Goal: Task Accomplishment & Management: Manage account settings

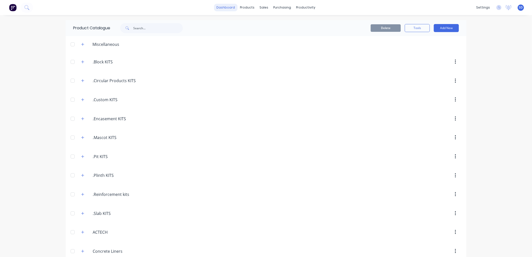
click at [227, 10] on link "dashboard" at bounding box center [226, 8] width 24 height 8
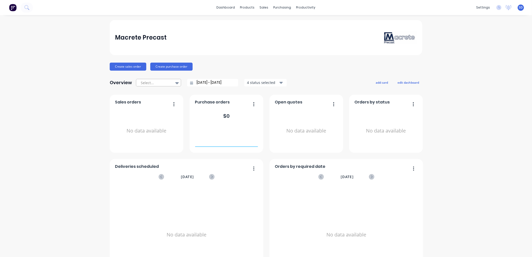
click at [173, 83] on div at bounding box center [177, 83] width 8 height 9
click at [337, 61] on div "Macrete Precast Create sales order Create purchase order Overview Select... [DA…" at bounding box center [266, 151] width 313 height 262
click at [469, 162] on div "Macrete Precast Create sales order Create purchase order Overview Select... [DA…" at bounding box center [266, 151] width 532 height 262
click at [468, 68] on div "Macrete Precast Create sales order Create purchase order Overview Select... [DA…" at bounding box center [266, 151] width 532 height 262
click at [497, 131] on div "Macrete Precast Create sales order Create purchase order Overview Select... [DA…" at bounding box center [266, 151] width 532 height 262
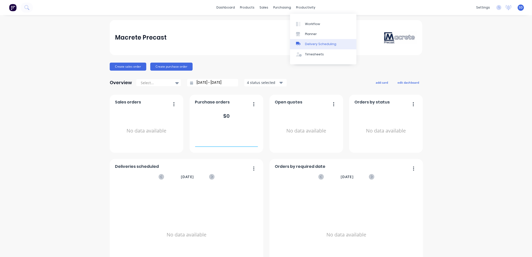
click at [313, 44] on div "Delivery Scheduling" at bounding box center [320, 44] width 31 height 5
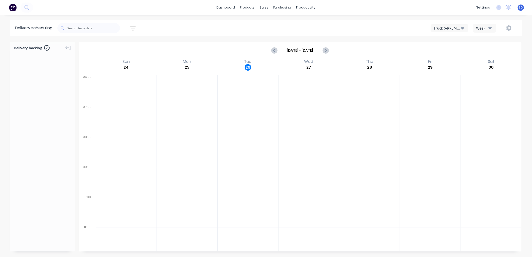
click at [462, 29] on icon "button" at bounding box center [463, 28] width 4 height 2
click at [395, 28] on div "Truck (ARR5MM) Truck (ARR5MM) Week" at bounding box center [401, 28] width 232 height 9
click at [489, 30] on icon "button" at bounding box center [491, 28] width 4 height 6
click at [375, 24] on div "Truck (ARR5MM) Week Week Vehicle" at bounding box center [401, 28] width 232 height 9
click at [454, 28] on div "Truck (ARR5MM)" at bounding box center [447, 28] width 27 height 5
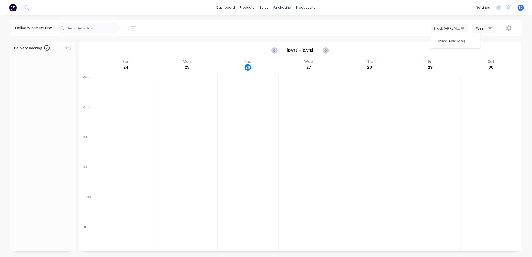
click at [512, 29] on button "button" at bounding box center [509, 28] width 16 height 9
click at [483, 51] on div "Settings" at bounding box center [493, 51] width 39 height 7
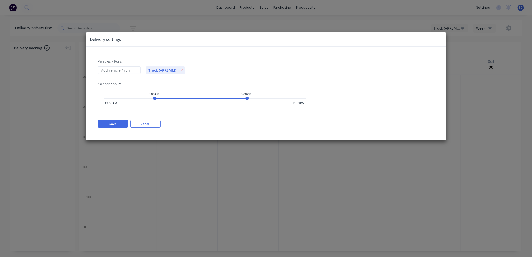
click at [161, 69] on span "Truck (ARR5MM)" at bounding box center [162, 70] width 33 height 5
drag, startPoint x: 162, startPoint y: 69, endPoint x: 167, endPoint y: 69, distance: 5.3
click at [167, 69] on span "Truck (ARR5MM)" at bounding box center [162, 70] width 33 height 5
click at [169, 70] on span "Truck (ARR5MM)" at bounding box center [162, 70] width 33 height 5
drag, startPoint x: 176, startPoint y: 69, endPoint x: 146, endPoint y: 69, distance: 29.6
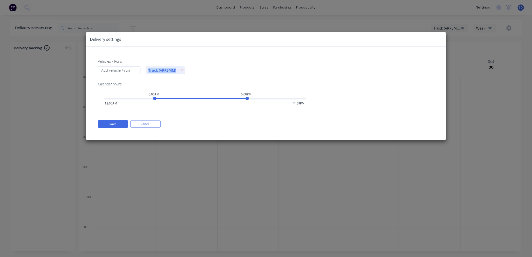
click at [146, 69] on span "Truck (ARR5MM)" at bounding box center [162, 70] width 33 height 5
drag, startPoint x: 146, startPoint y: 69, endPoint x: 122, endPoint y: 69, distance: 24.3
click at [122, 69] on input "Vehicles / Runs" at bounding box center [119, 70] width 43 height 8
type input "c"
type input "Direct Couriers"
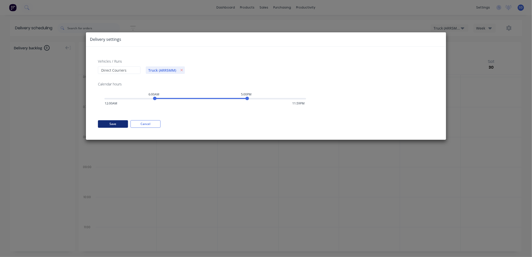
click at [121, 124] on button "Save" at bounding box center [113, 124] width 30 height 8
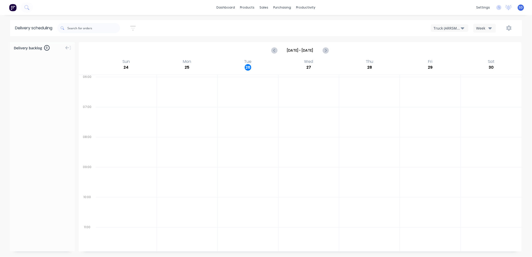
click at [460, 27] on div "Truck (ARR5MM)" at bounding box center [447, 28] width 27 height 5
click at [484, 29] on div "Week" at bounding box center [483, 28] width 15 height 5
click at [492, 50] on div "Vehicle" at bounding box center [499, 51] width 50 height 10
click at [512, 26] on button "button" at bounding box center [509, 28] width 16 height 9
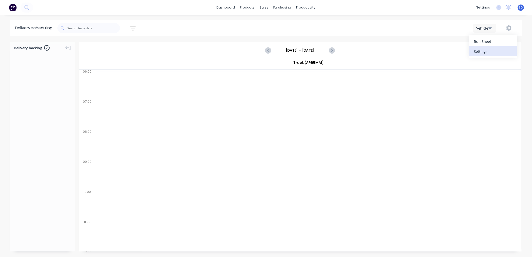
click at [490, 52] on div "Settings" at bounding box center [493, 51] width 39 height 7
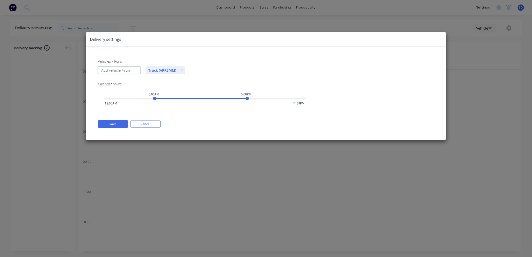
click at [122, 71] on input "Vehicles / Runs" at bounding box center [119, 70] width 43 height 8
type input "Direct Couriers"
click at [113, 124] on button "Save" at bounding box center [113, 124] width 30 height 8
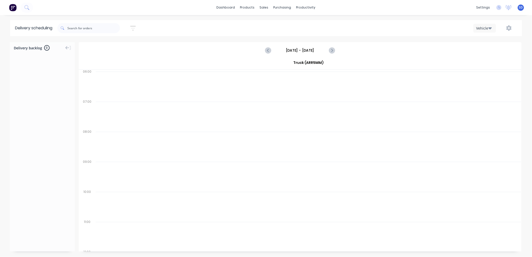
click at [486, 27] on div "Vehicle" at bounding box center [483, 28] width 15 height 5
click at [487, 53] on div "Vehicle" at bounding box center [499, 51] width 50 height 10
click at [489, 28] on button "Vehicle" at bounding box center [485, 28] width 23 height 9
click at [332, 49] on icon "Next page" at bounding box center [332, 50] width 6 height 6
click at [270, 49] on icon "Previous page" at bounding box center [268, 50] width 6 height 6
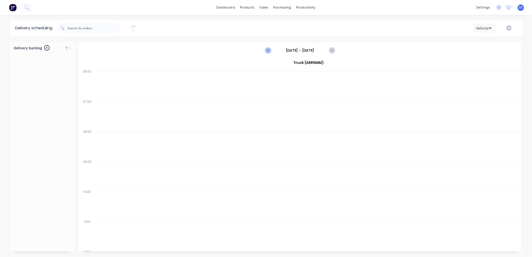
type input "[DATE] - [DATE]"
click at [509, 27] on icon "button" at bounding box center [509, 28] width 5 height 6
click at [484, 49] on div "Settings" at bounding box center [493, 51] width 39 height 7
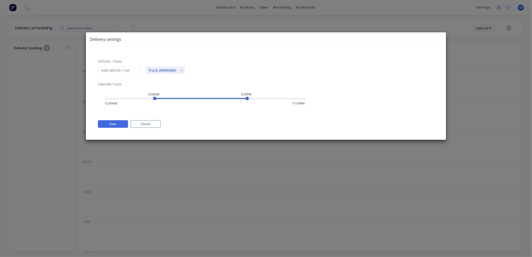
click at [315, 19] on div "Delivery settings Vehicles / Runs Truck (ARR5MM) Calendar hours 6:00AM 5:00PM 1…" at bounding box center [266, 128] width 532 height 257
click at [149, 123] on button "Cancel" at bounding box center [146, 124] width 30 height 8
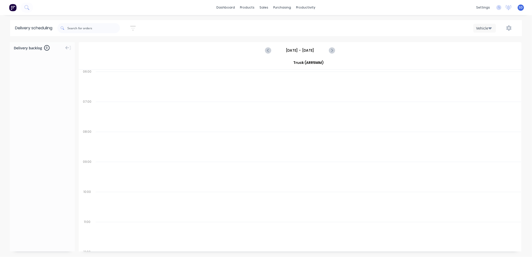
click at [135, 29] on icon "button" at bounding box center [133, 28] width 6 height 6
click at [185, 27] on div "Sort by Most recent Created date Required date Order number Customer name Most …" at bounding box center [289, 28] width 465 height 14
click at [278, 8] on div "purchasing" at bounding box center [282, 8] width 23 height 8
click at [224, 7] on link "dashboard" at bounding box center [226, 8] width 24 height 8
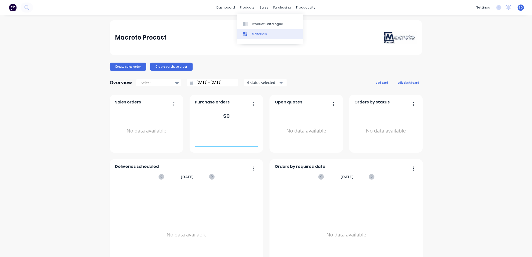
click at [256, 36] on div "Materials" at bounding box center [259, 34] width 15 height 5
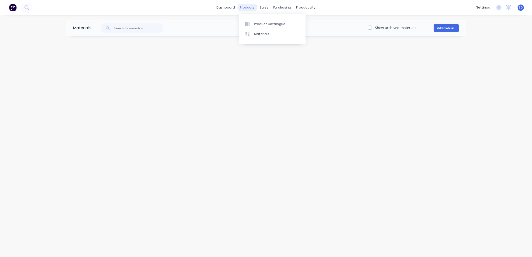
click at [246, 7] on div "products" at bounding box center [248, 8] width 20 height 8
click at [248, 20] on link "Product Catalogue" at bounding box center [272, 24] width 66 height 10
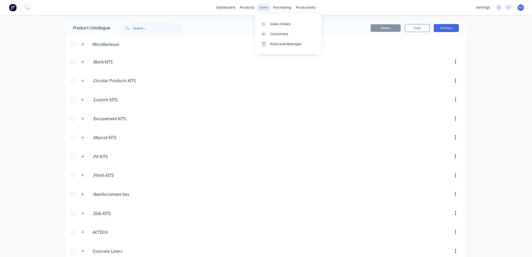
click at [262, 9] on div "sales" at bounding box center [264, 8] width 14 height 8
click at [280, 22] on div "Sales Orders" at bounding box center [280, 24] width 21 height 5
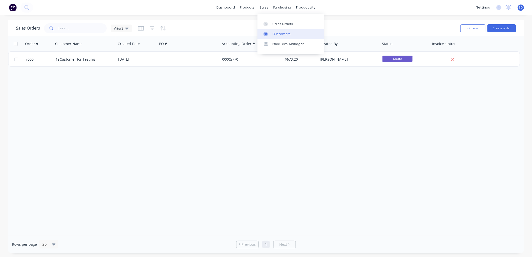
click at [276, 36] on link "Customers" at bounding box center [291, 34] width 66 height 10
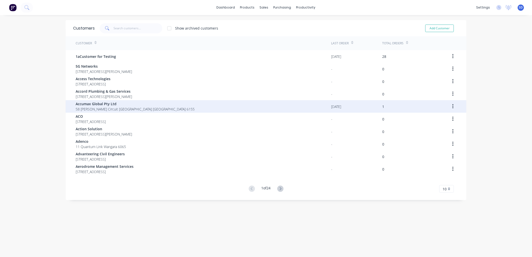
click at [449, 105] on button "button" at bounding box center [453, 106] width 12 height 9
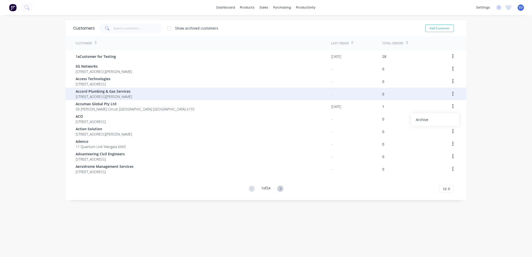
drag, startPoint x: 475, startPoint y: 95, endPoint x: 446, endPoint y: 96, distance: 29.1
click at [475, 95] on div "dashboard products sales purchasing productivity dashboard products Product Cat…" at bounding box center [266, 128] width 532 height 257
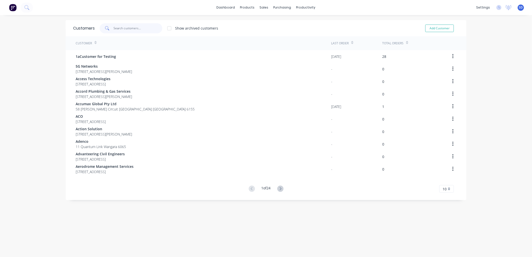
click at [119, 26] on input "text" at bounding box center [138, 28] width 49 height 10
click at [311, 21] on link "Workflow" at bounding box center [323, 24] width 66 height 10
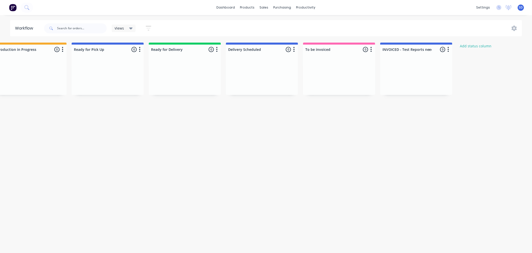
scroll to position [0, 172]
click at [419, 49] on div at bounding box center [415, 50] width 72 height 10
click at [480, 75] on div "Submitted 0 Status colour #273444 hex #273444 Save Cancel Summaries Total order…" at bounding box center [205, 69] width 763 height 52
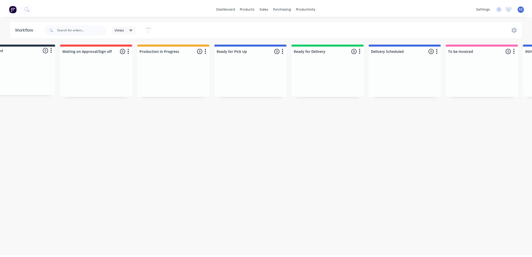
scroll to position [0, 0]
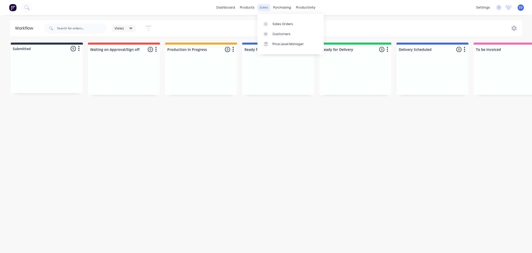
click at [262, 7] on div "sales" at bounding box center [264, 8] width 14 height 8
click at [262, 6] on div "sales" at bounding box center [264, 8] width 14 height 8
click at [281, 21] on link "Sales Orders" at bounding box center [291, 24] width 66 height 10
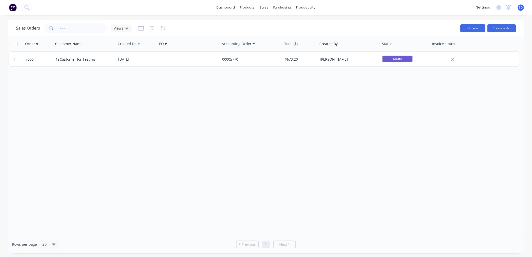
click at [470, 29] on button "Options" at bounding box center [472, 28] width 25 height 8
click at [432, 26] on div "Sales Orders Views" at bounding box center [236, 28] width 440 height 12
click at [230, 7] on link "dashboard" at bounding box center [226, 8] width 24 height 8
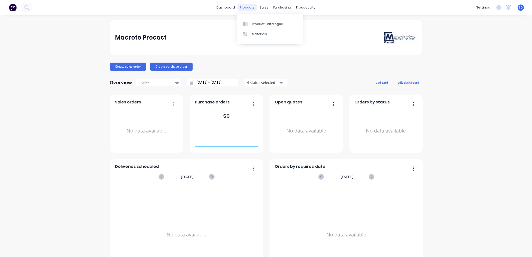
click at [247, 8] on div "products" at bounding box center [248, 8] width 20 height 8
click at [313, 57] on link "Timesheets" at bounding box center [323, 54] width 66 height 10
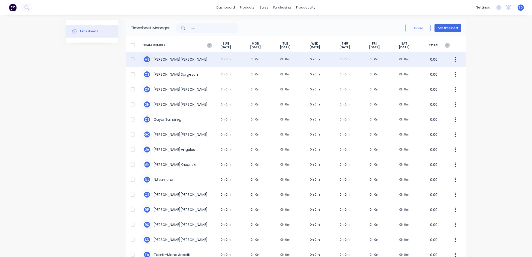
click at [255, 58] on div "A S [PERSON_NAME] [PERSON_NAME] 0h 0m 0h 0m 0h 0m 0h 0m 0h 0m 0h 0m 0h 0m 0.00" at bounding box center [296, 59] width 341 height 15
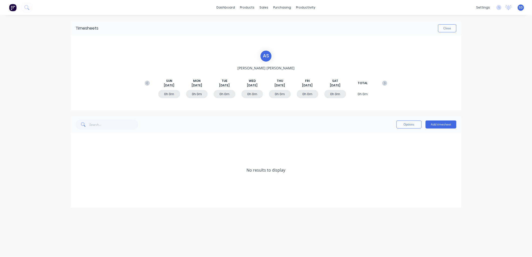
click at [196, 93] on div "0h 0m" at bounding box center [197, 94] width 22 height 8
click at [448, 126] on button "Add timesheet" at bounding box center [441, 125] width 31 height 8
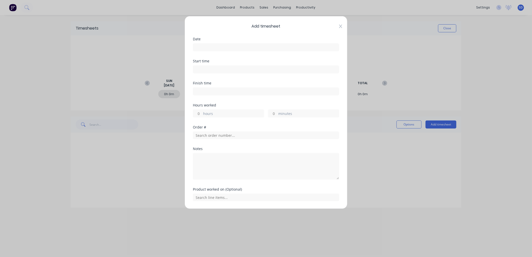
click at [339, 26] on icon at bounding box center [340, 27] width 3 height 4
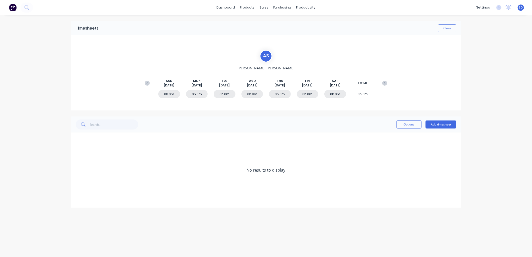
click at [483, 59] on div "dashboard products sales purchasing productivity dashboard products Product Cat…" at bounding box center [266, 128] width 532 height 257
click at [449, 30] on button "Close" at bounding box center [447, 28] width 18 height 8
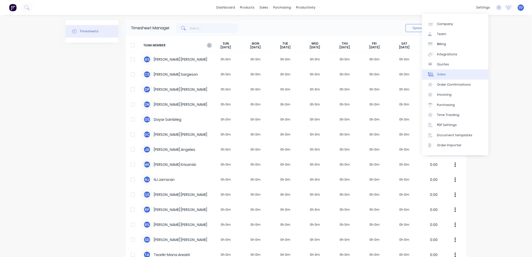
click at [449, 75] on link "Sales" at bounding box center [455, 74] width 66 height 10
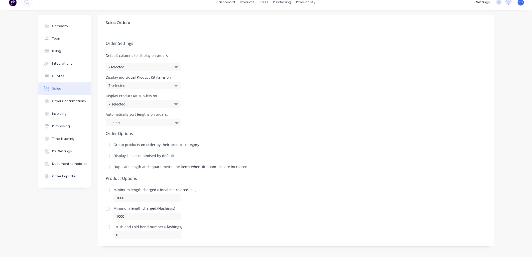
scroll to position [7, 0]
click at [66, 163] on div "Document templates" at bounding box center [69, 162] width 35 height 5
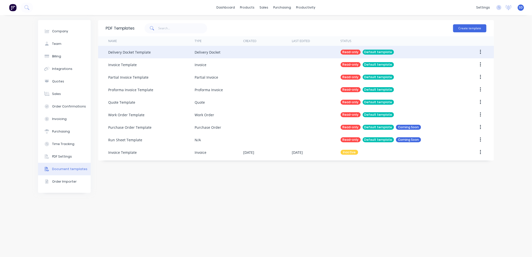
click at [480, 50] on icon "button" at bounding box center [480, 52] width 1 height 6
click at [132, 54] on div "Delivery Docket Template" at bounding box center [129, 52] width 43 height 5
click at [479, 53] on button "button" at bounding box center [481, 52] width 12 height 9
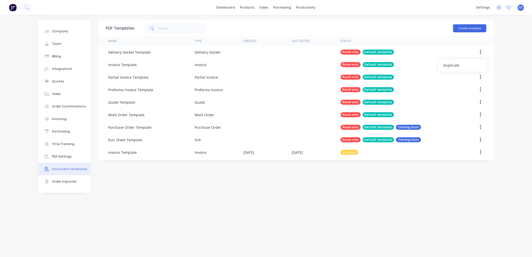
click at [510, 69] on div "Company Team Billing Integrations Quotes Sales Order Confirmations Invoicing Pu…" at bounding box center [266, 136] width 532 height 242
click at [58, 158] on div "PDF Settings" at bounding box center [62, 156] width 20 height 5
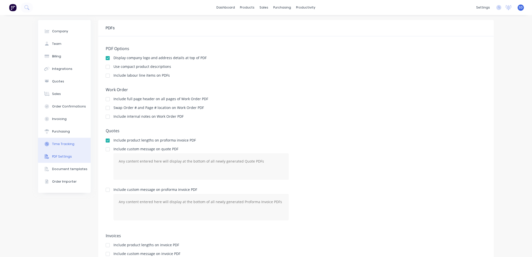
click at [58, 144] on div "Time Tracking" at bounding box center [63, 144] width 22 height 5
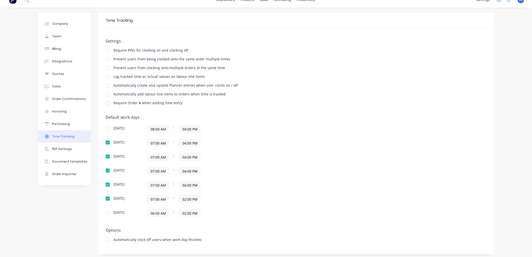
scroll to position [10, 0]
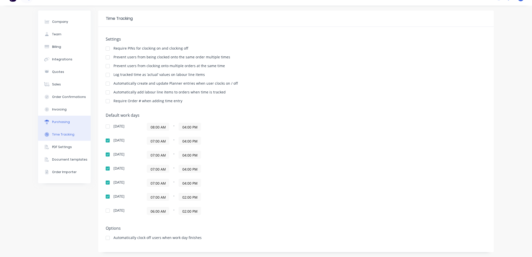
click at [55, 121] on div "Purchasing" at bounding box center [61, 122] width 18 height 5
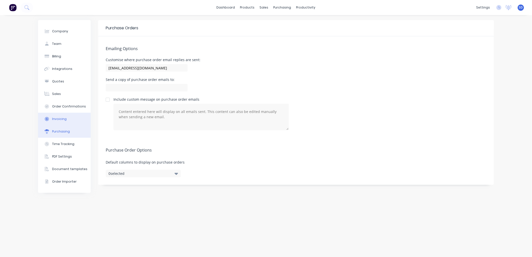
click at [60, 118] on div "Invoicing" at bounding box center [59, 119] width 15 height 5
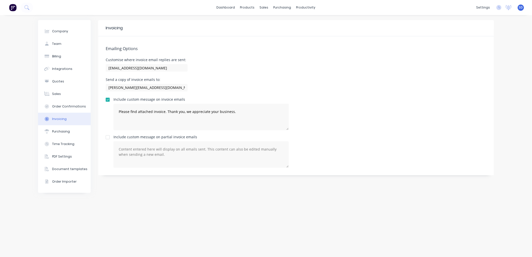
click at [107, 138] on div at bounding box center [108, 137] width 10 height 10
drag, startPoint x: 234, startPoint y: 112, endPoint x: 93, endPoint y: 103, distance: 141.1
click at [93, 103] on div "Company Team Billing Integrations Quotes Sales Order Confirmations Invoicing Pu…" at bounding box center [266, 136] width 456 height 232
click at [130, 151] on textarea at bounding box center [200, 154] width 175 height 27
paste textarea "Please find attached invoice. Thank you, we appreciate your business."
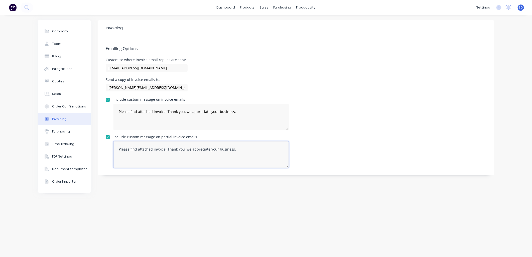
type textarea "Please find attached invoice. Thank you, we appreciate your business."
click at [344, 131] on div "Emailing Options Customise where invoice email replies are sent: [EMAIL_ADDRESS…" at bounding box center [296, 105] width 396 height 139
drag, startPoint x: 116, startPoint y: 87, endPoint x: 113, endPoint y: 88, distance: 2.7
click at [113, 88] on input "[PERSON_NAME][EMAIL_ADDRESS][DOMAIN_NAME]" at bounding box center [147, 88] width 82 height 8
type input "[EMAIL_ADDRESS][DOMAIN_NAME]"
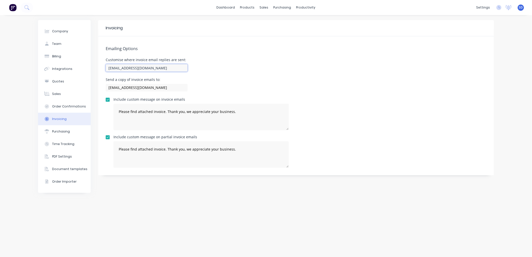
drag, startPoint x: 149, startPoint y: 70, endPoint x: 103, endPoint y: 68, distance: 45.4
click at [103, 68] on div "Emailing Options Customise where invoice email replies are sent: [EMAIL_ADDRESS…" at bounding box center [296, 105] width 396 height 139
type input "[EMAIL_ADDRESS][DOMAIN_NAME]"
click at [324, 76] on div "Emailing Options Customise where invoice email replies are sent: [EMAIL_ADDRESS…" at bounding box center [296, 105] width 396 height 139
click at [208, 70] on div "Customise where invoice email replies are sent: [EMAIL_ADDRESS][DOMAIN_NAME]" at bounding box center [296, 65] width 381 height 15
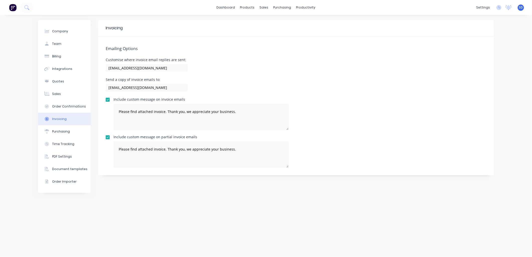
click at [223, 71] on div "Customise where invoice email replies are sent: [EMAIL_ADDRESS][DOMAIN_NAME]" at bounding box center [296, 65] width 381 height 15
